Goal: Find specific page/section: Find specific page/section

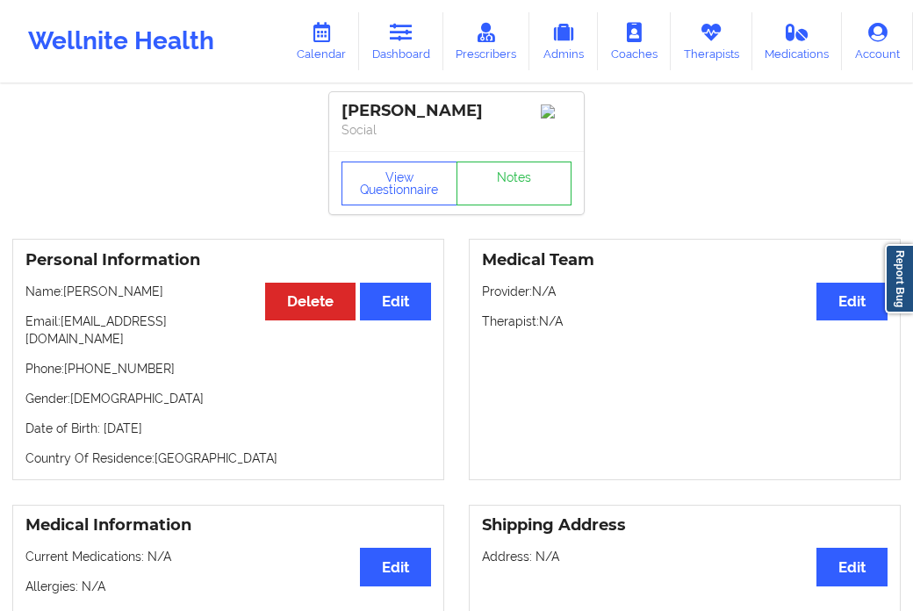
drag, startPoint x: 372, startPoint y: 108, endPoint x: 491, endPoint y: 108, distance: 119.3
click at [491, 108] on div "[PERSON_NAME]" at bounding box center [456, 111] width 230 height 20
copy div "[PERSON_NAME]"
click at [412, 36] on icon at bounding box center [401, 32] width 23 height 19
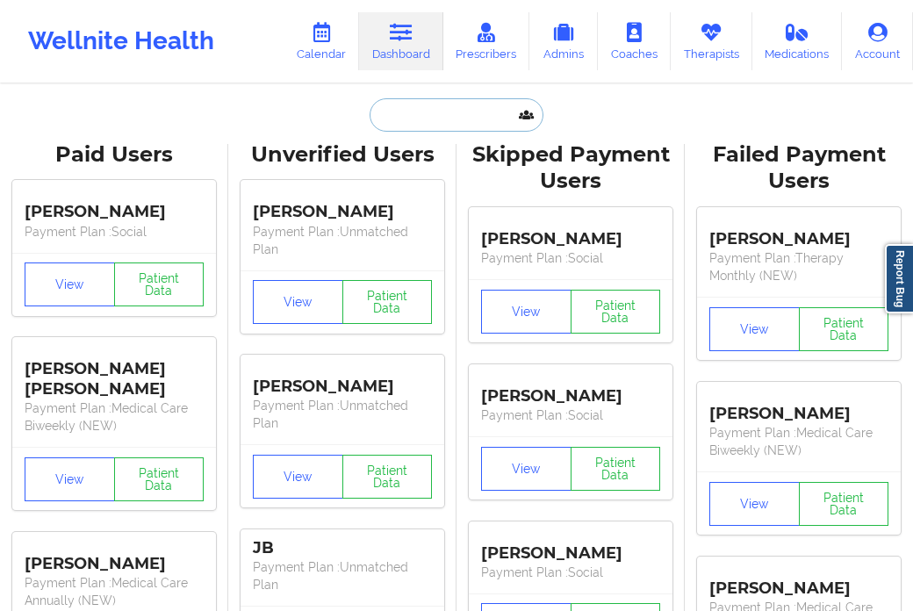
click at [408, 126] on input "text" at bounding box center [456, 114] width 174 height 33
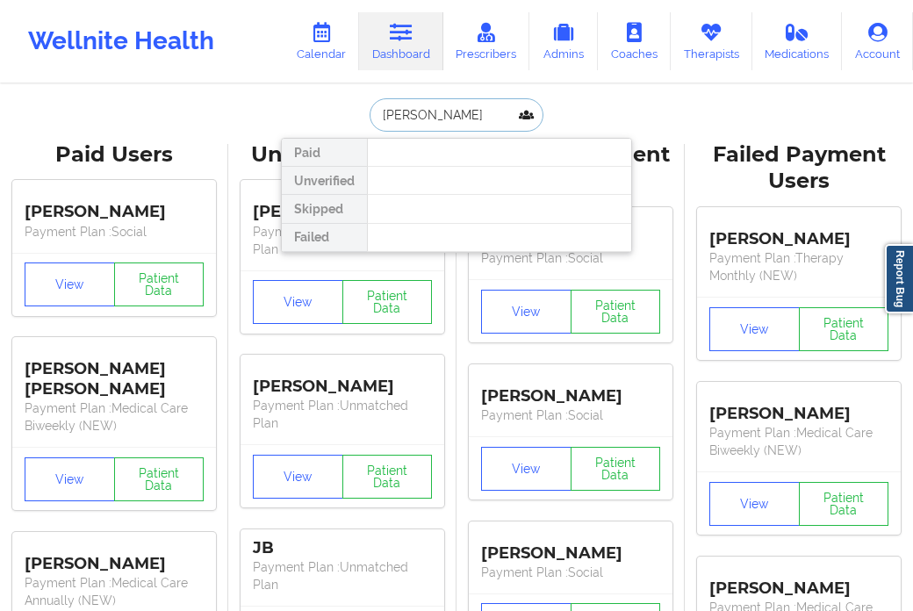
click at [410, 114] on input "[PERSON_NAME]" at bounding box center [456, 114] width 174 height 33
type input "[PERSON_NAME]"
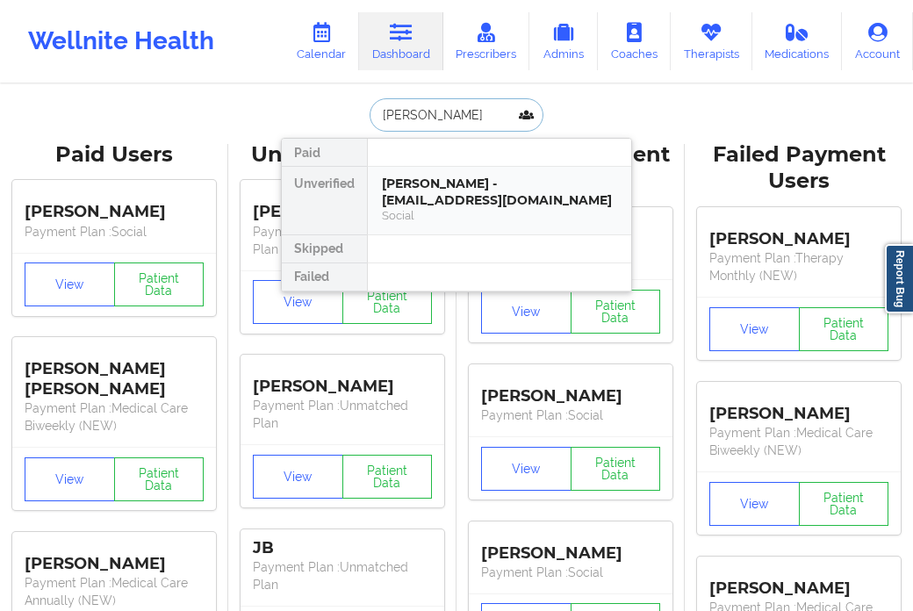
click at [408, 195] on div "[PERSON_NAME] - [EMAIL_ADDRESS][DOMAIN_NAME]" at bounding box center [499, 192] width 235 height 32
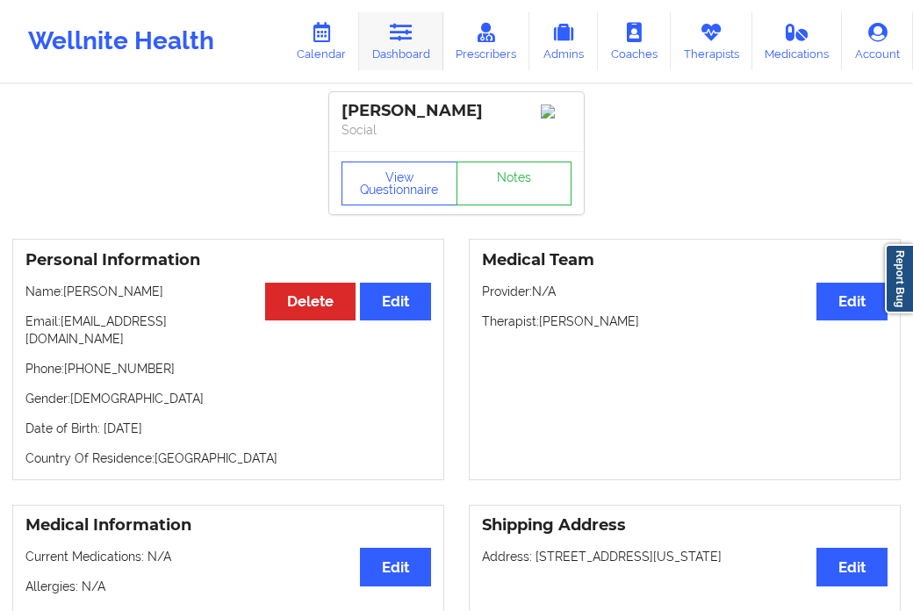
click at [405, 32] on icon at bounding box center [401, 32] width 23 height 19
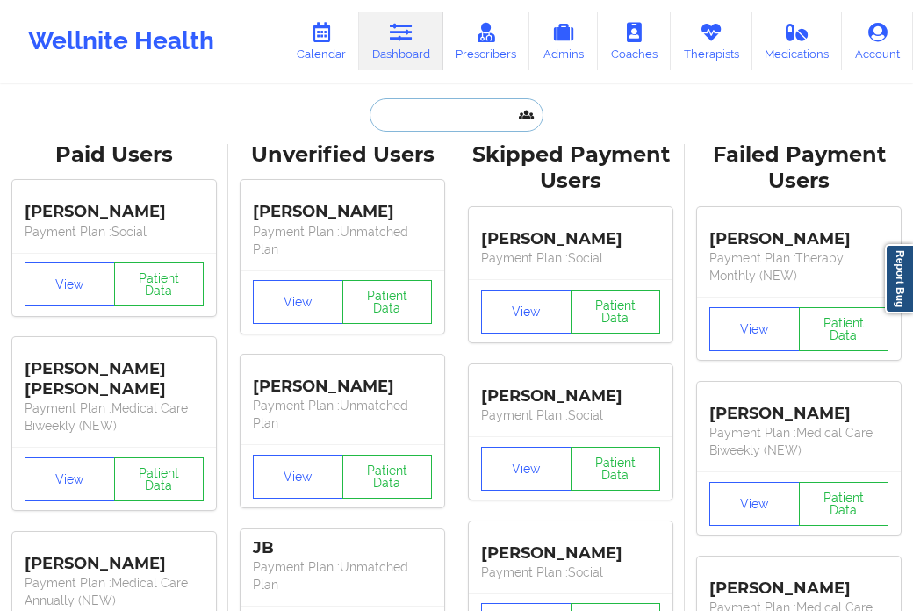
click at [418, 106] on input "text" at bounding box center [456, 114] width 174 height 33
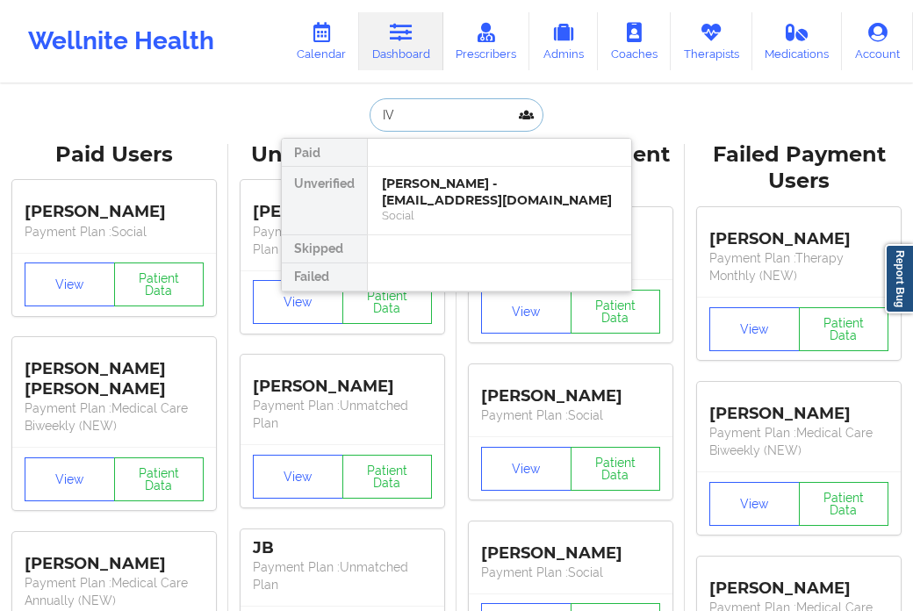
type input "IVY"
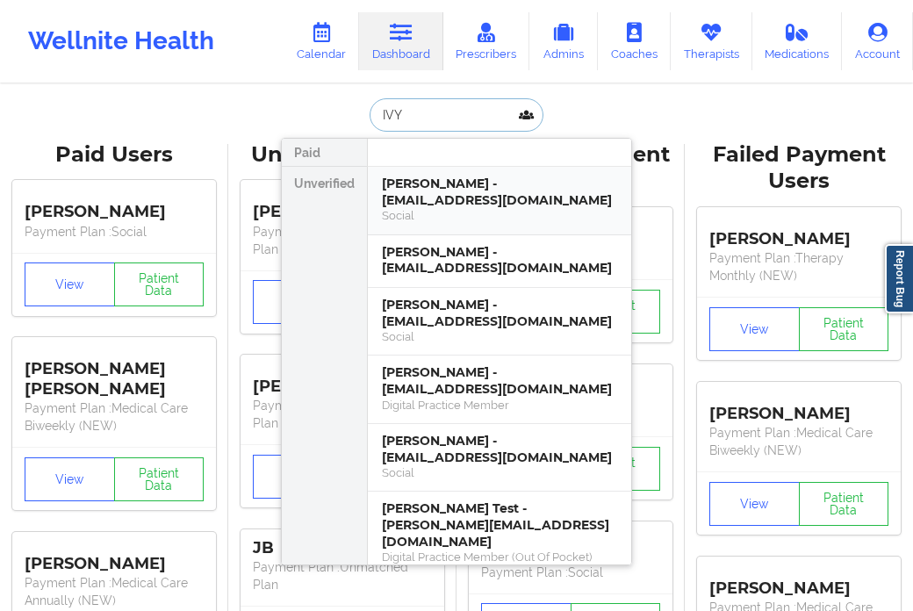
click at [449, 179] on div "[PERSON_NAME] - [EMAIL_ADDRESS][DOMAIN_NAME]" at bounding box center [499, 192] width 235 height 32
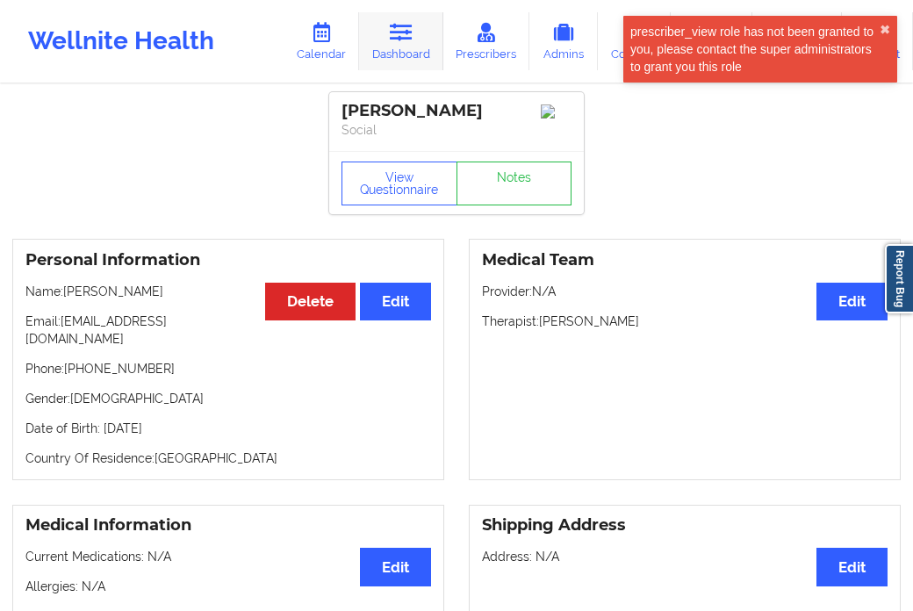
click at [419, 47] on link "Dashboard" at bounding box center [401, 41] width 84 height 58
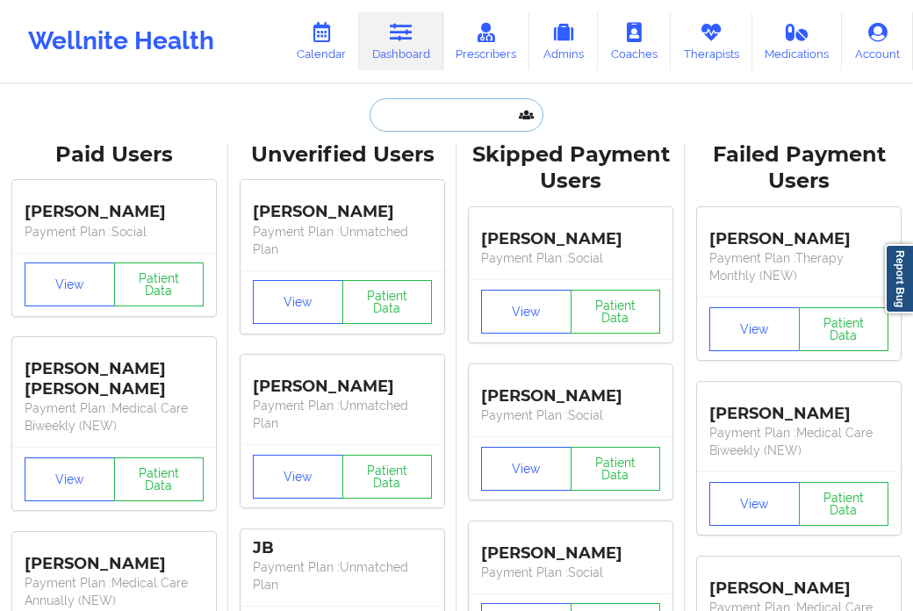
click at [416, 123] on input "text" at bounding box center [456, 114] width 174 height 33
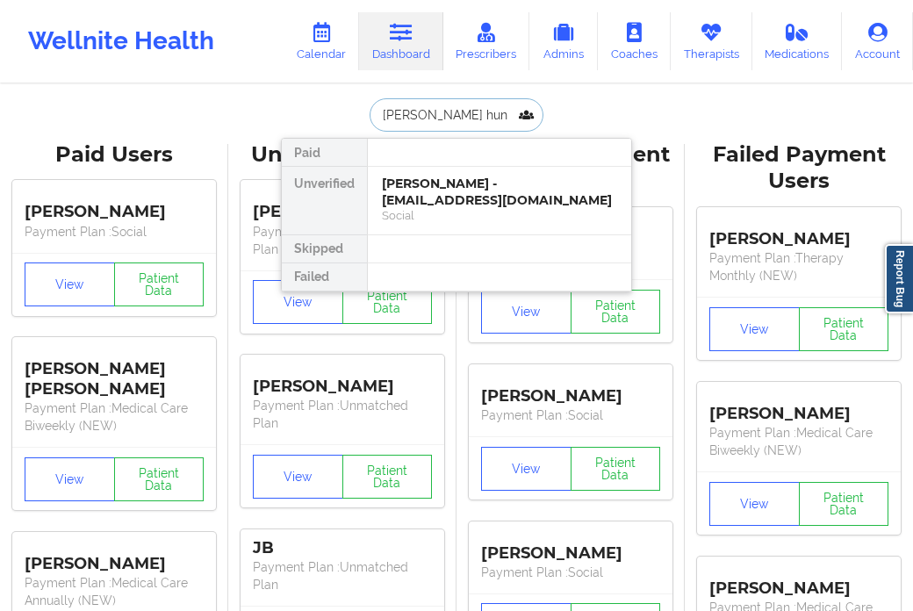
type input "[PERSON_NAME]"
click at [411, 191] on div "[PERSON_NAME] - [EMAIL_ADDRESS][DOMAIN_NAME]" at bounding box center [499, 192] width 235 height 32
